Goal: Find specific page/section: Find specific page/section

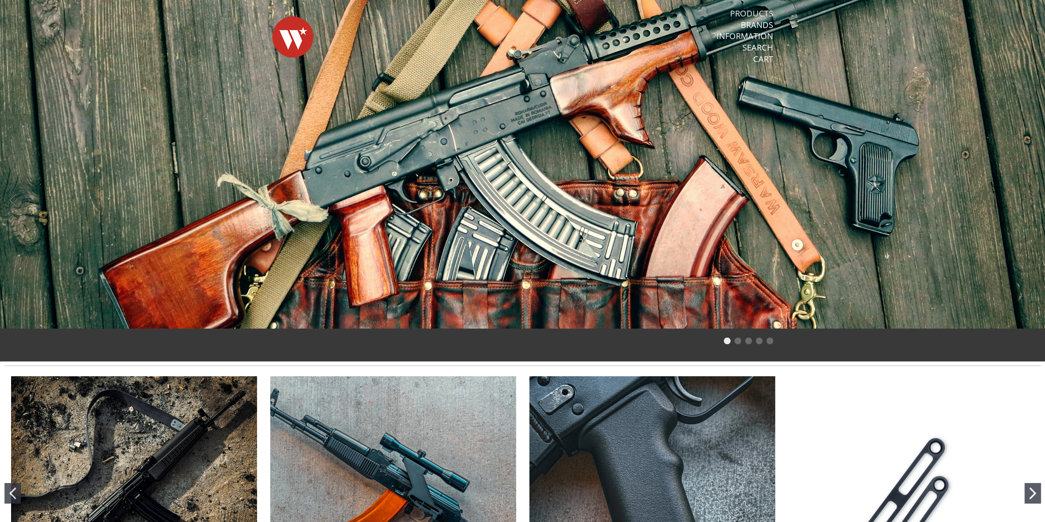
click at [748, 15] on link "Products" at bounding box center [751, 13] width 43 height 11
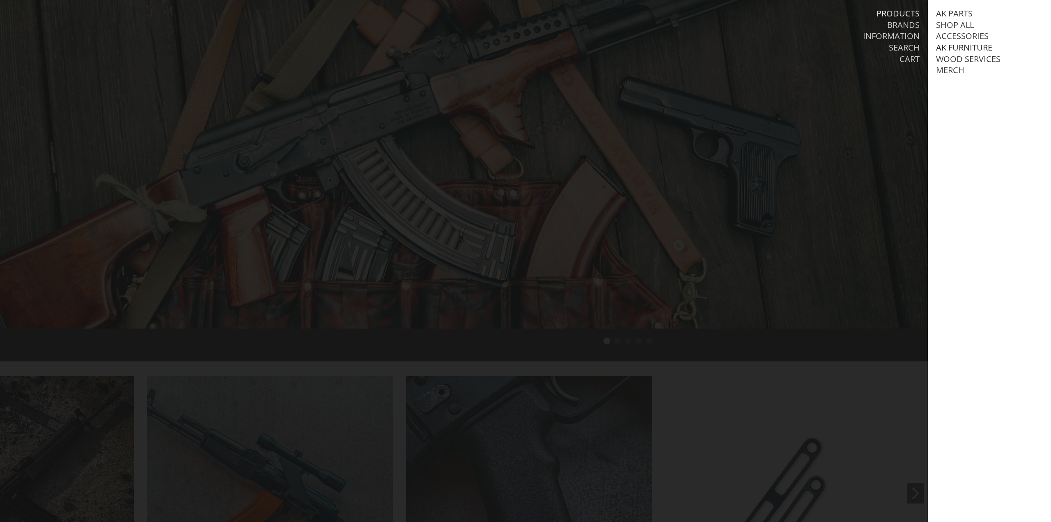
click at [967, 46] on link "AK Furniture" at bounding box center [964, 47] width 56 height 11
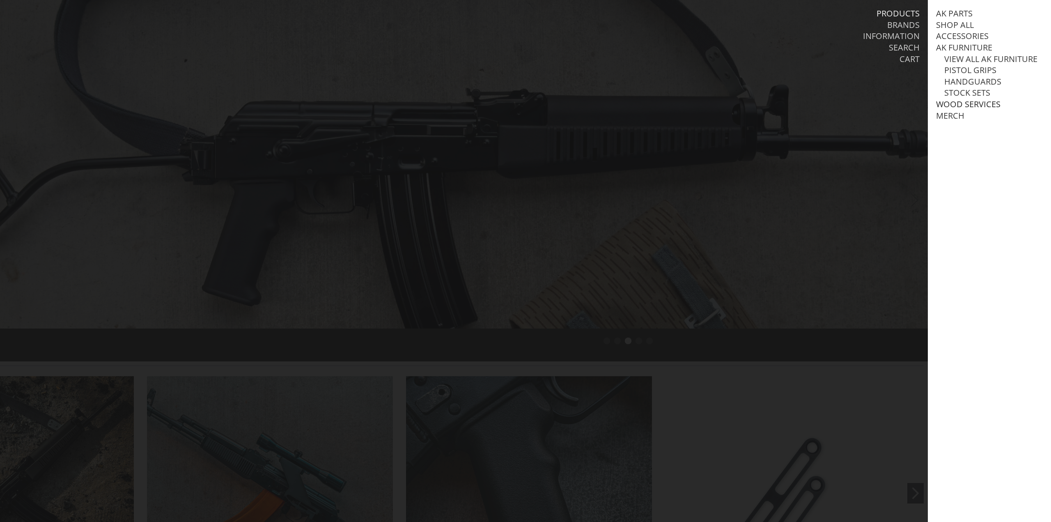
click at [980, 110] on link "Wood Services" at bounding box center [968, 104] width 64 height 11
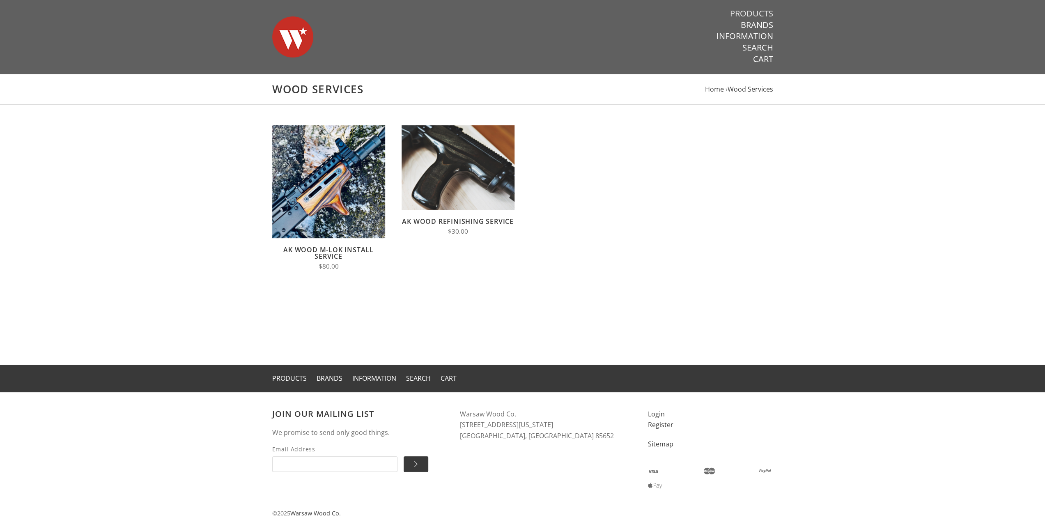
click at [755, 12] on link "Products" at bounding box center [751, 13] width 43 height 11
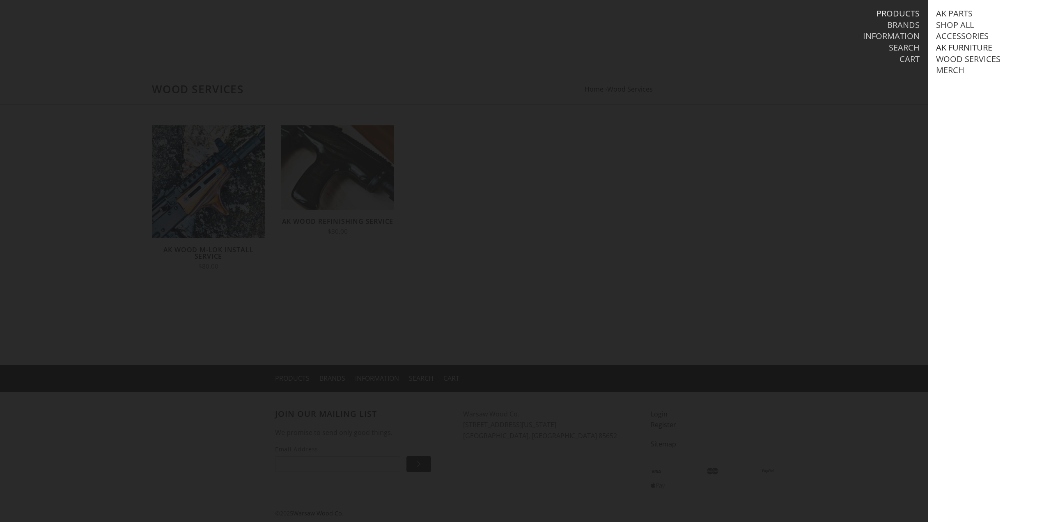
click at [946, 46] on link "AK Furniture" at bounding box center [964, 47] width 56 height 11
click at [971, 87] on link "Handguards" at bounding box center [972, 81] width 57 height 11
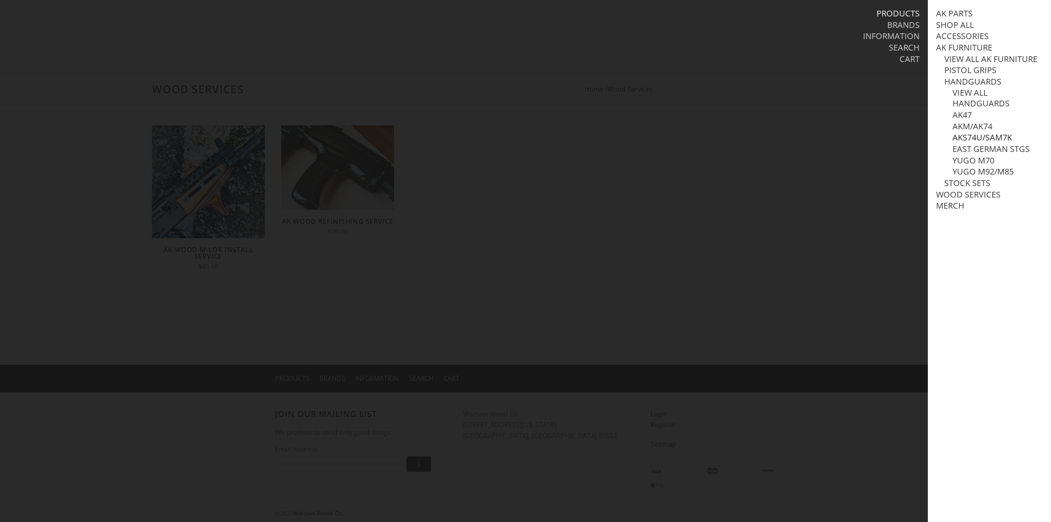
click at [972, 143] on link "AKS74U/SAM7K" at bounding box center [982, 137] width 60 height 11
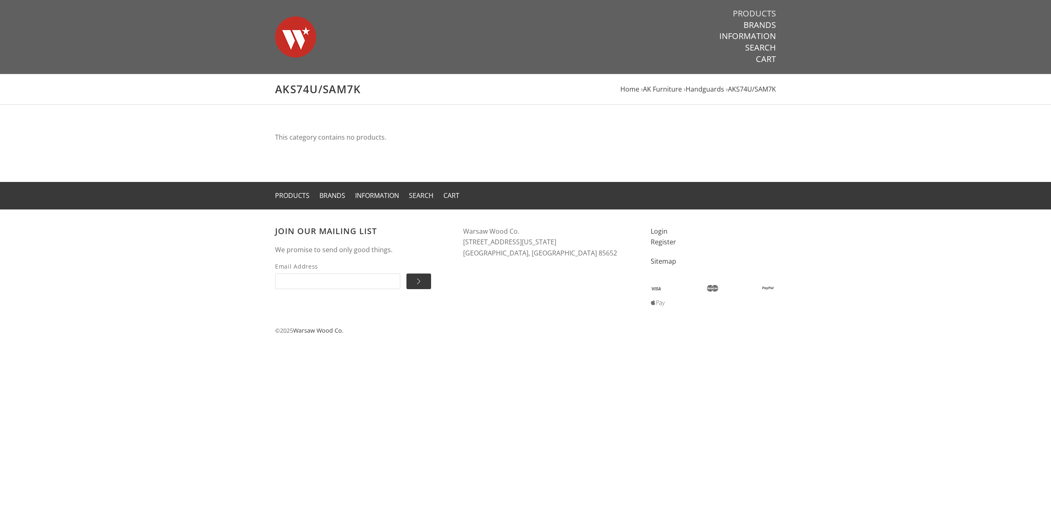
click at [760, 13] on link "Products" at bounding box center [754, 13] width 43 height 11
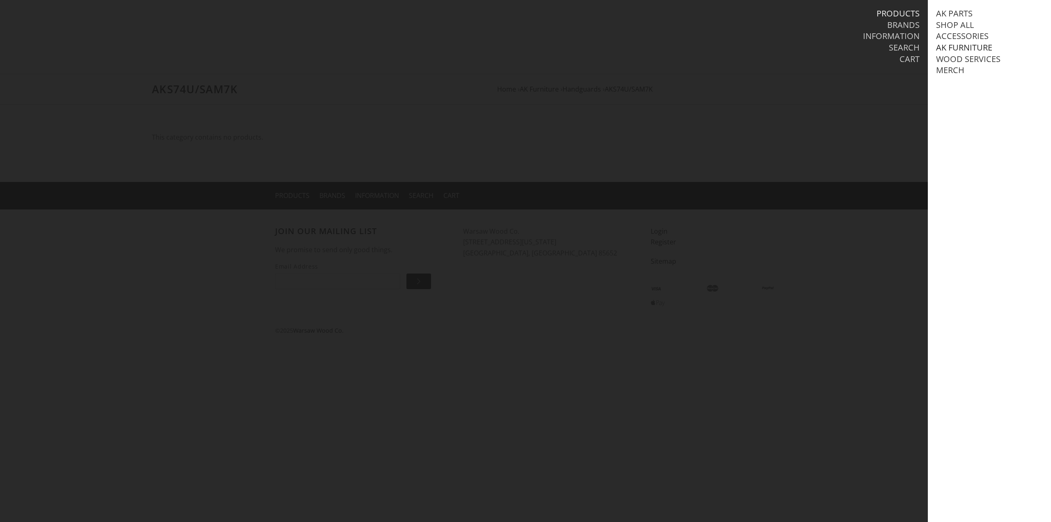
click at [966, 46] on link "AK Furniture" at bounding box center [964, 47] width 56 height 11
click at [971, 87] on link "Handguards" at bounding box center [972, 81] width 57 height 11
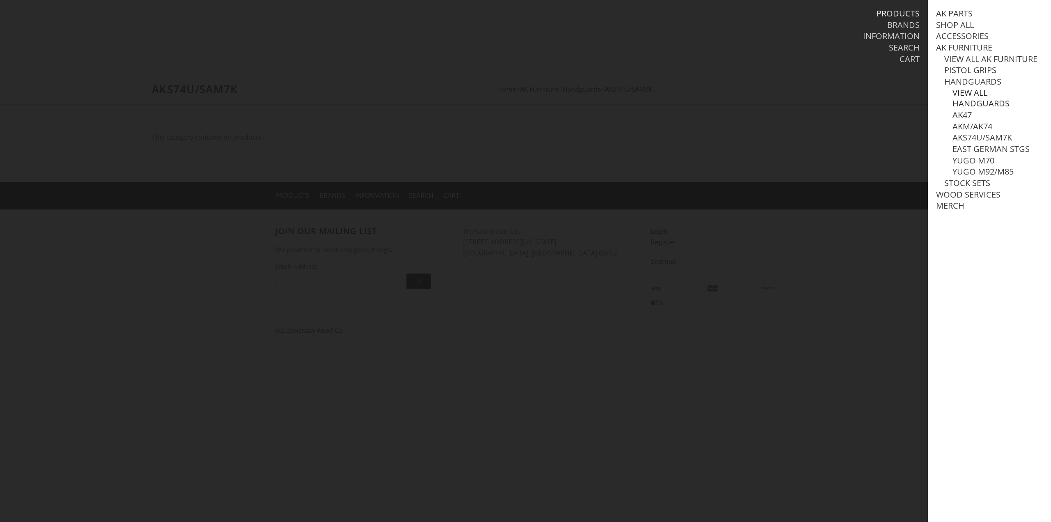
click at [973, 109] on link "View all Handguards" at bounding box center [997, 97] width 90 height 21
